Goal: Information Seeking & Learning: Check status

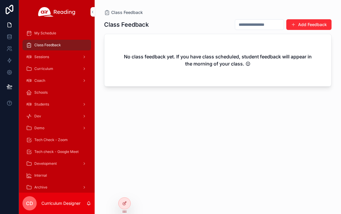
click at [0, 0] on icon at bounding box center [0, 0] width 0 height 0
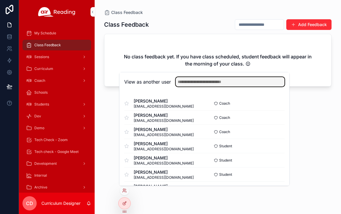
click at [197, 84] on input "text" at bounding box center [230, 81] width 109 height 9
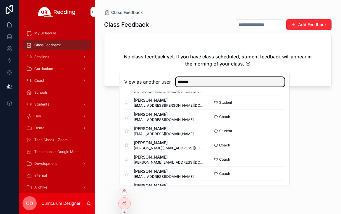
scroll to position [58, 0]
type input "*******"
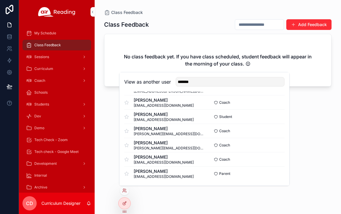
click at [0, 0] on button "Select" at bounding box center [0, 0] width 0 height 0
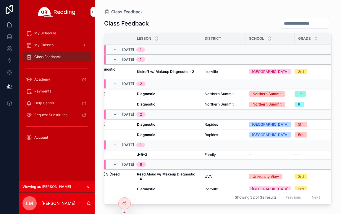
scroll to position [269, 125]
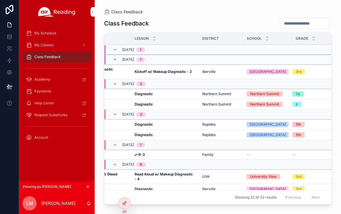
click at [214, 104] on span "Northern Summit" at bounding box center [216, 104] width 29 height 5
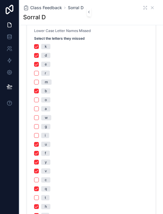
scroll to position [471, 0]
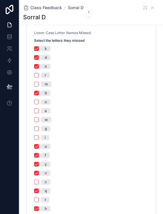
click at [152, 9] on icon "scrollable content" at bounding box center [152, 7] width 5 height 5
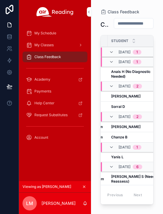
scroll to position [269, 84]
click at [117, 96] on strong "[PERSON_NAME]" at bounding box center [125, 96] width 29 height 4
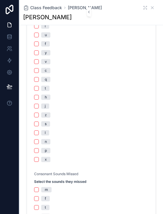
scroll to position [568, 0]
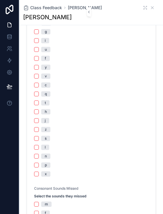
click at [153, 7] on icon "scrollable content" at bounding box center [152, 7] width 5 height 5
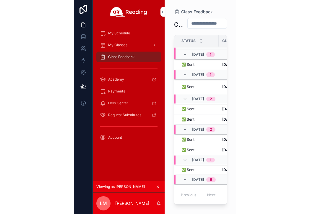
scroll to position [256, 0]
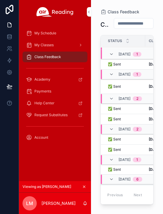
click at [2, 144] on div at bounding box center [9, 107] width 19 height 214
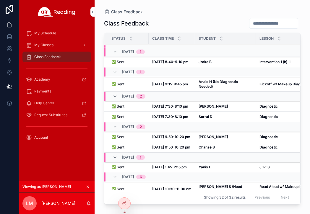
click at [267, 115] on strong "Diagnostic" at bounding box center [269, 116] width 18 height 4
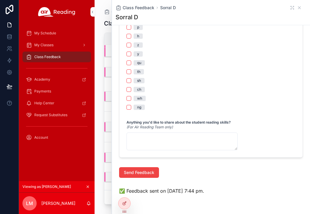
scroll to position [556, 0]
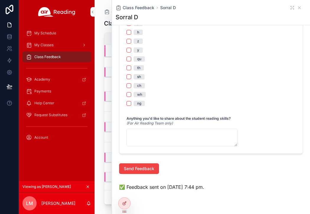
click at [299, 8] on icon "scrollable content" at bounding box center [299, 7] width 5 height 5
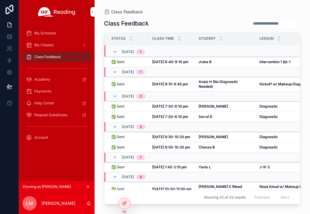
click at [268, 105] on strong "Diagnostic" at bounding box center [269, 106] width 18 height 4
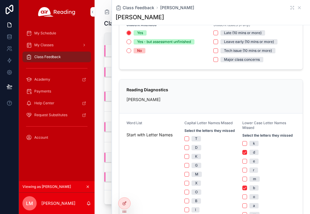
scroll to position [60, 0]
click at [299, 6] on icon "scrollable content" at bounding box center [299, 7] width 5 height 5
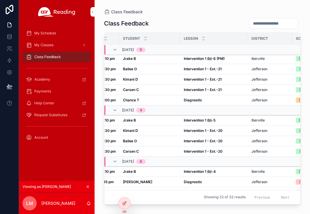
scroll to position [1, 0]
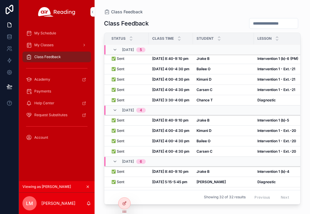
click at [174, 98] on strong "[DATE] 3:30-4:00 pm" at bounding box center [170, 100] width 37 height 4
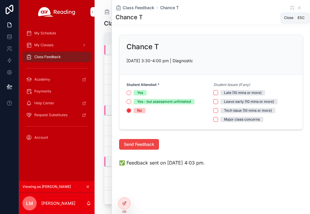
click at [301, 6] on icon "scrollable content" at bounding box center [299, 7] width 5 height 5
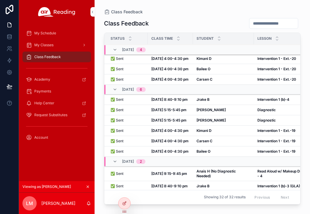
scroll to position [72, 0]
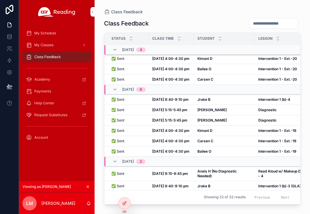
click at [202, 111] on strong "[PERSON_NAME]" at bounding box center [212, 109] width 29 height 4
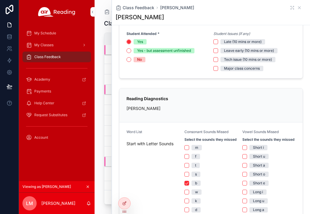
scroll to position [36, 0]
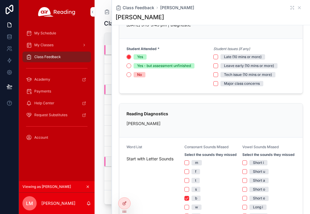
click at [101, 96] on div "Class Feedback Class Feedback Status Class Time Student [GEOGRAPHIC_DATA] Grade…" at bounding box center [203, 103] width 216 height 206
click at [301, 5] on icon "scrollable content" at bounding box center [299, 7] width 5 height 5
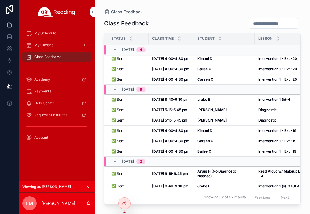
click at [180, 109] on strong "[DATE] 5:15-5:45 pm" at bounding box center [169, 109] width 35 height 4
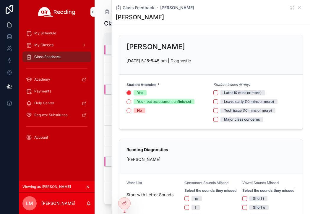
click at [300, 7] on icon "scrollable content" at bounding box center [299, 8] width 2 height 2
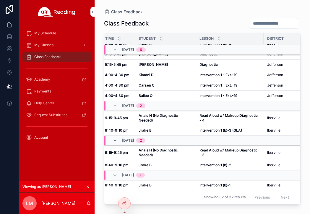
scroll to position [136, 64]
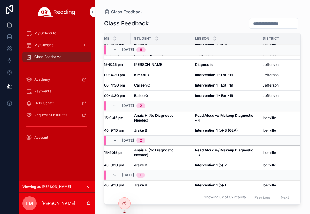
click at [153, 153] on span "Anais H (No Diagnostic Needed)" at bounding box center [161, 152] width 54 height 9
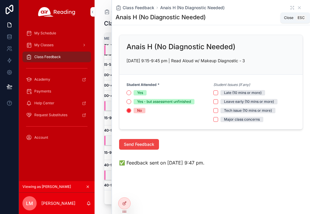
click at [302, 8] on icon "scrollable content" at bounding box center [299, 7] width 5 height 5
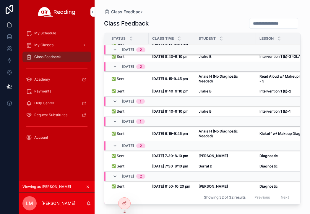
scroll to position [220, 0]
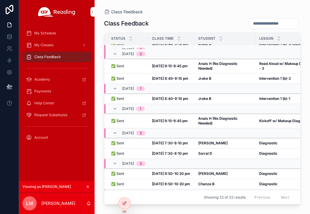
click at [218, 116] on strong "Anais H (No Diagnostic Needed)" at bounding box center [218, 120] width 40 height 9
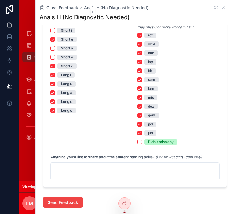
scroll to position [221, 12]
